Goal: Navigation & Orientation: Find specific page/section

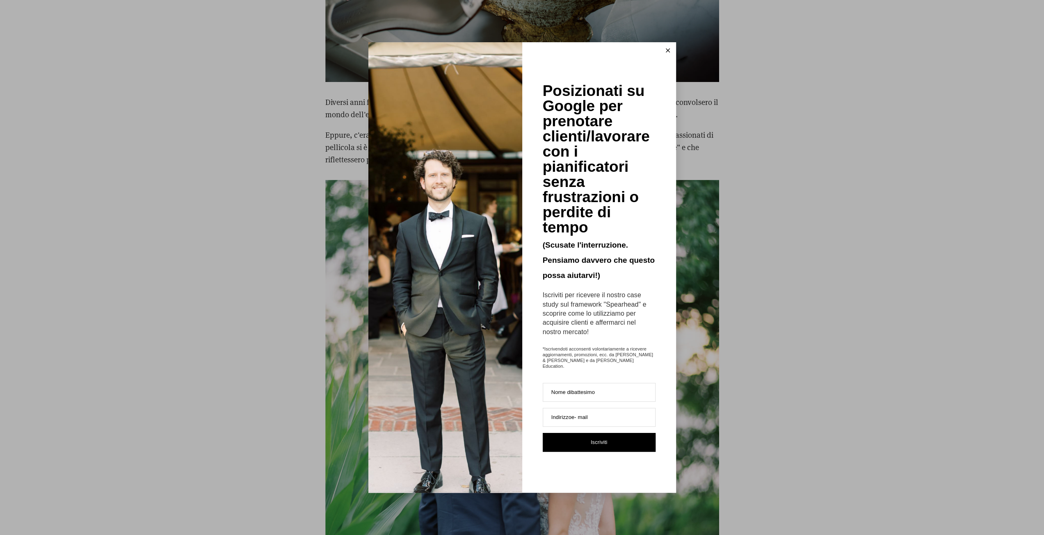
scroll to position [3192, 0]
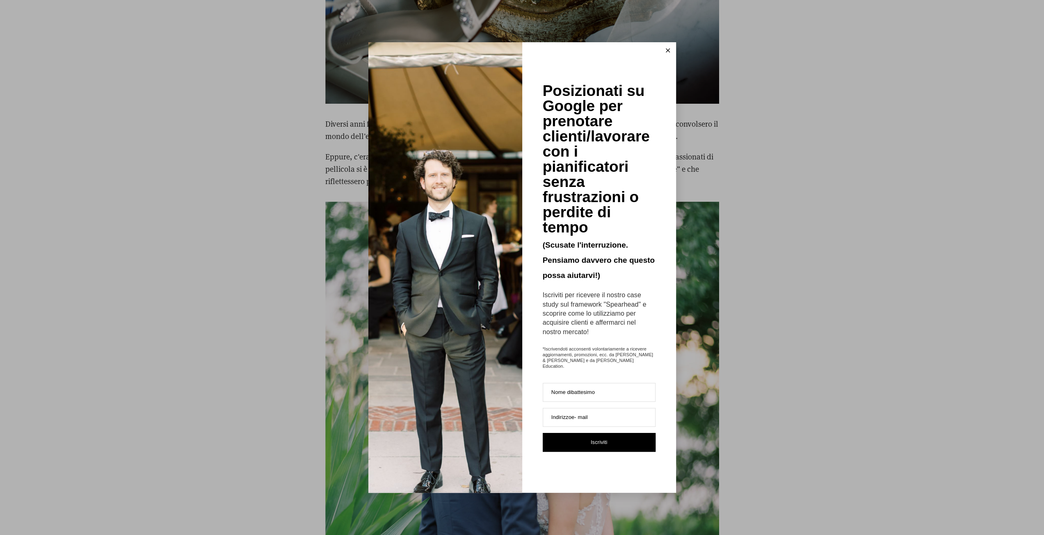
click at [668, 52] on icon at bounding box center [668, 50] width 4 height 4
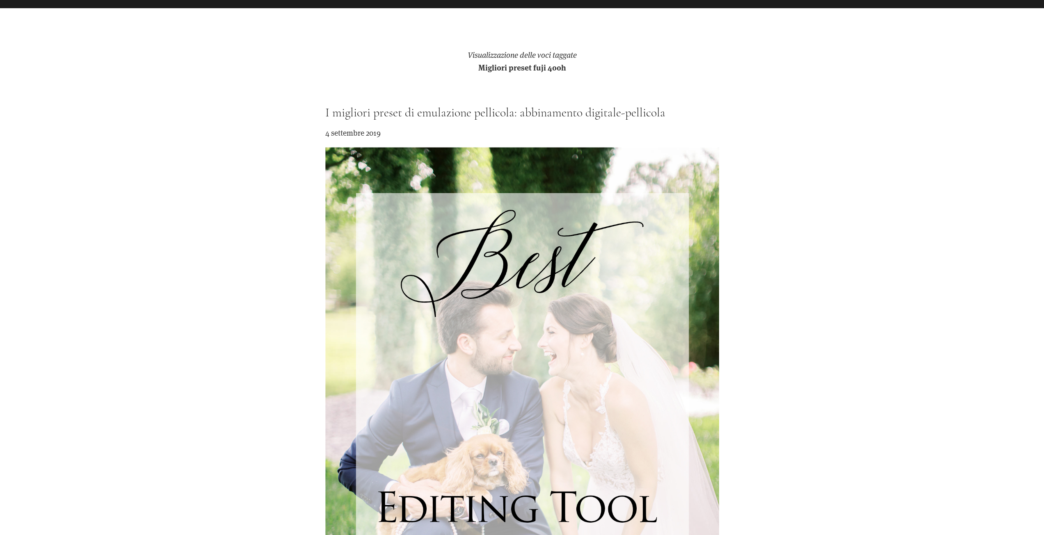
scroll to position [0, 0]
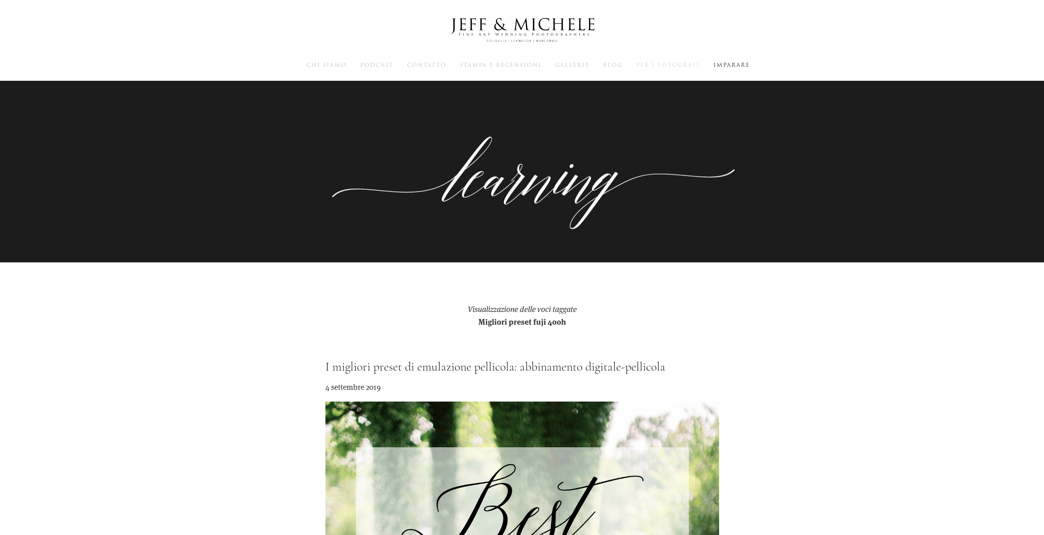
click at [650, 66] on font "Per i fotografi" at bounding box center [668, 65] width 64 height 8
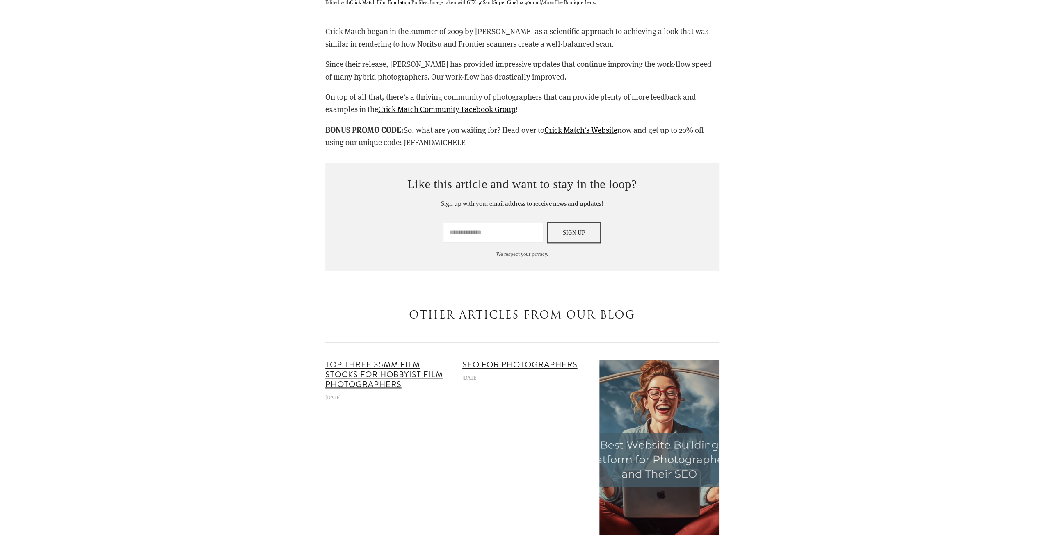
scroll to position [7167, 0]
